Goal: Entertainment & Leisure: Consume media (video, audio)

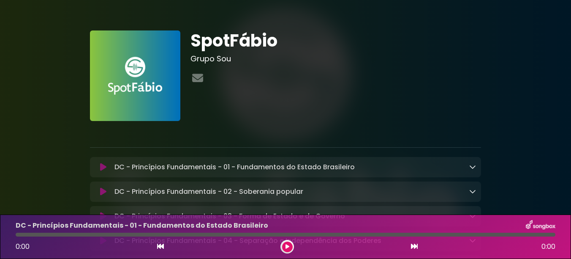
click at [107, 165] on button at bounding box center [103, 167] width 16 height 8
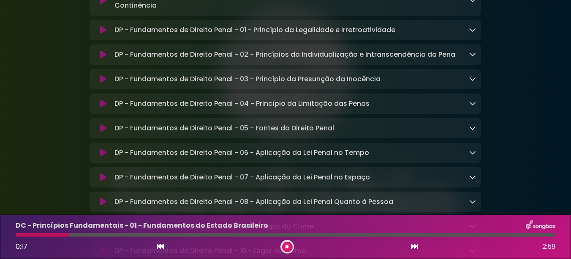
scroll to position [3762, 0]
click at [101, 35] on icon at bounding box center [103, 31] width 6 height 8
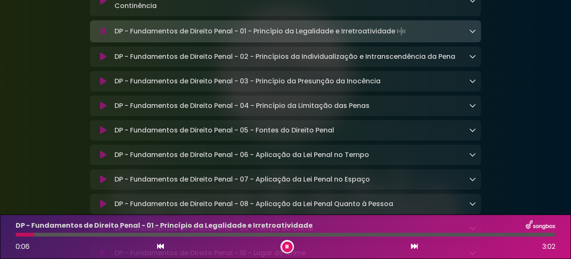
click at [287, 242] on button at bounding box center [287, 246] width 11 height 11
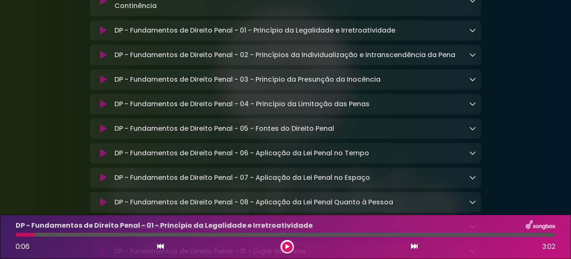
click at [287, 242] on button at bounding box center [287, 246] width 11 height 11
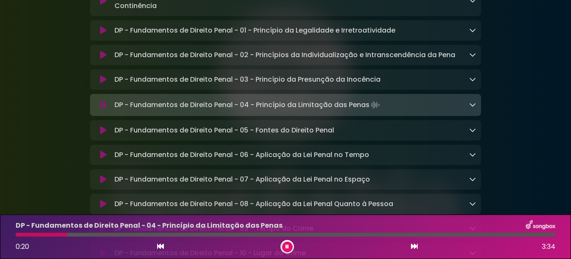
click at [284, 244] on button at bounding box center [287, 246] width 11 height 11
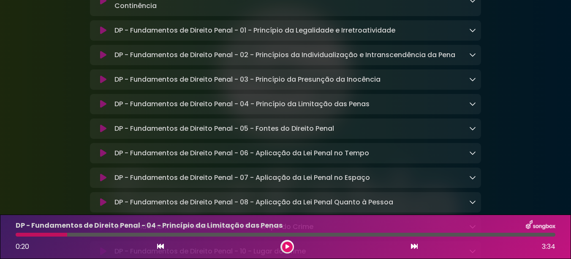
click at [287, 246] on icon at bounding box center [288, 246] width 4 height 5
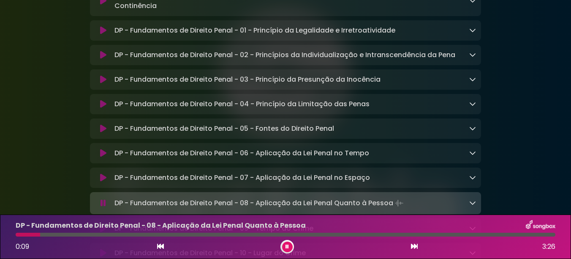
click at [288, 245] on icon at bounding box center [287, 246] width 3 height 5
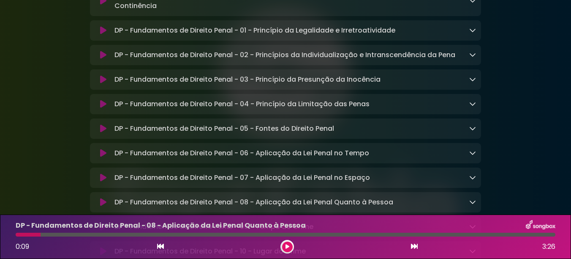
drag, startPoint x: 287, startPoint y: 246, endPoint x: 266, endPoint y: 245, distance: 21.6
click at [287, 246] on icon at bounding box center [288, 246] width 4 height 5
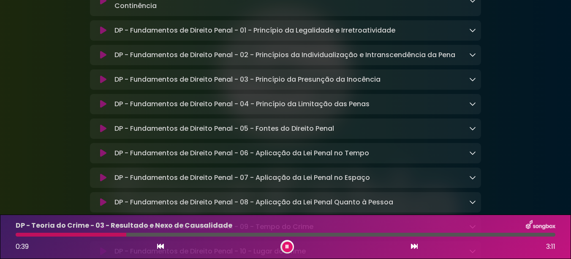
click at [290, 245] on button at bounding box center [287, 246] width 11 height 11
